Goal: Information Seeking & Learning: Learn about a topic

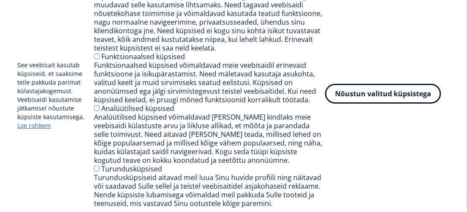
click at [342, 93] on button "Nõustun valitud küpsistega" at bounding box center [383, 94] width 116 height 20
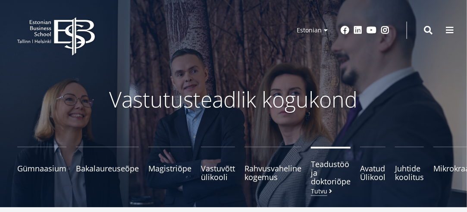
click at [319, 180] on span "Teadustöö ja doktoriõpe Tutvu" at bounding box center [331, 172] width 40 height 26
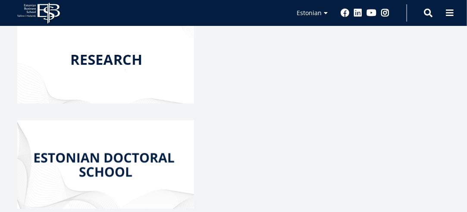
scroll to position [259, 0]
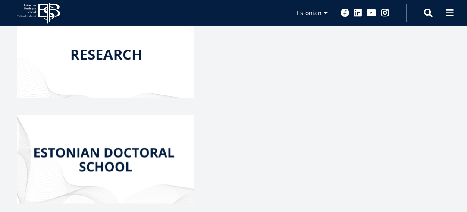
click at [127, 54] on img at bounding box center [105, 54] width 177 height 88
click at [135, 150] on img at bounding box center [105, 159] width 177 height 88
